Goal: Entertainment & Leisure: Consume media (video, audio)

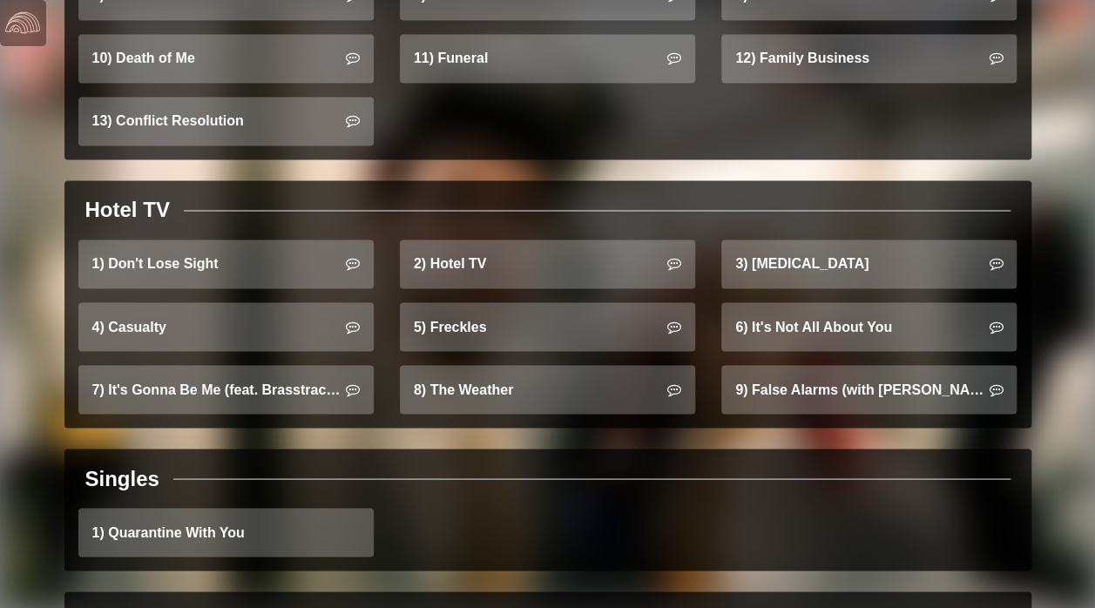
scroll to position [1371, 0]
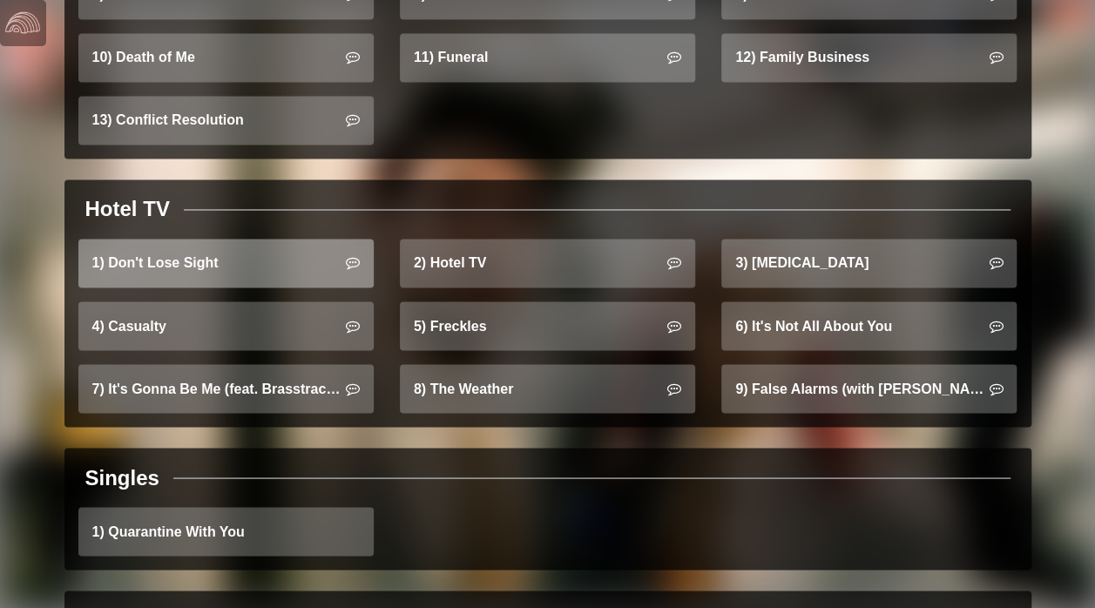
click at [305, 251] on link "1) Don't Lose Sight" at bounding box center [225, 263] width 295 height 49
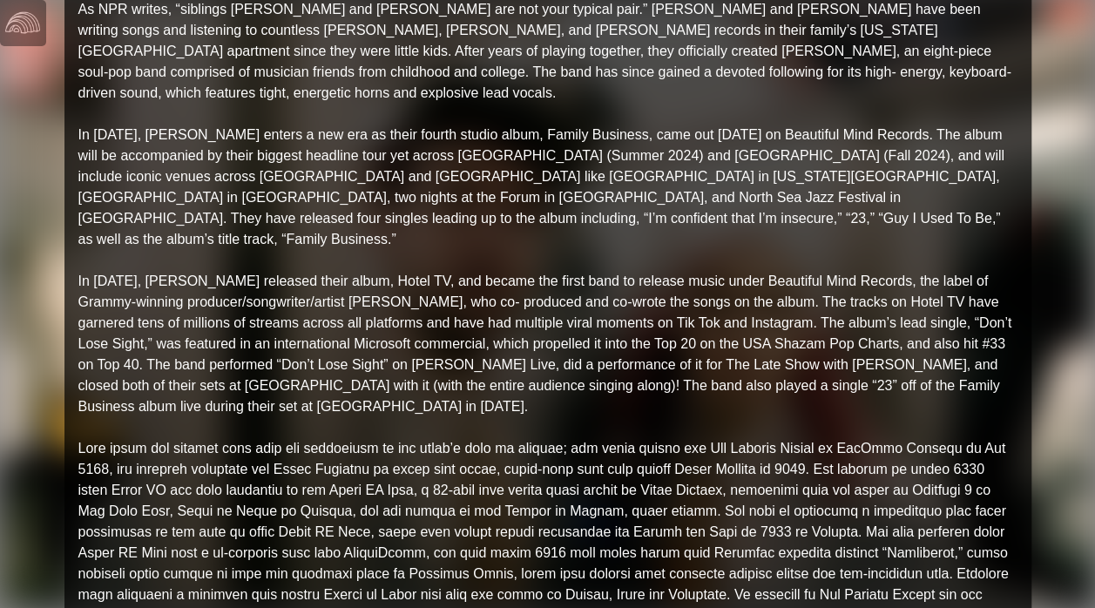
scroll to position [0, 0]
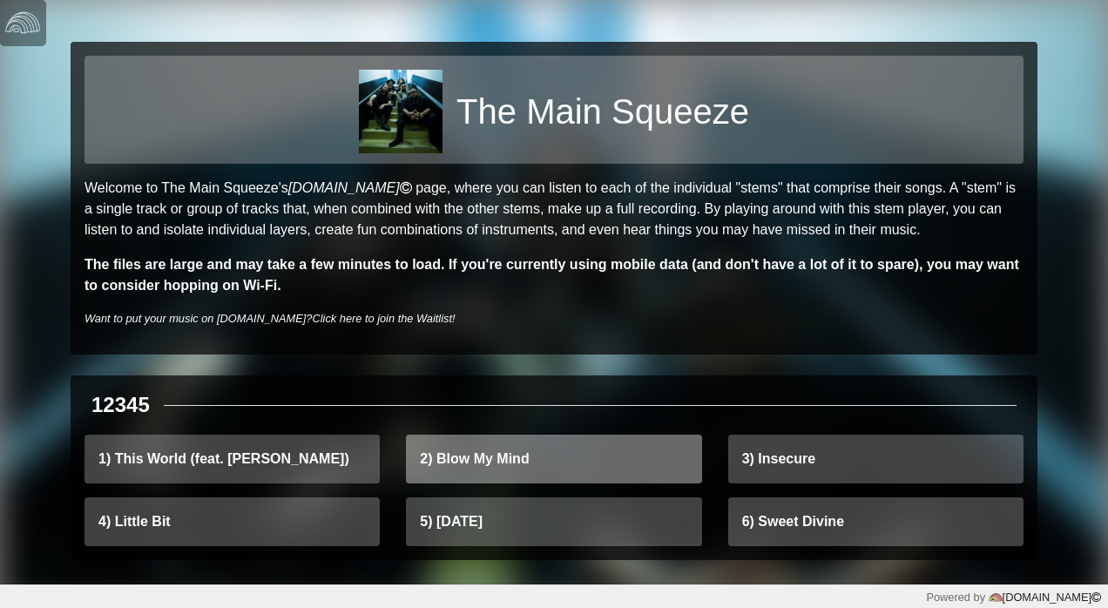
click at [589, 471] on link "2) Blow My Mind" at bounding box center [553, 459] width 295 height 49
